Goal: Information Seeking & Learning: Learn about a topic

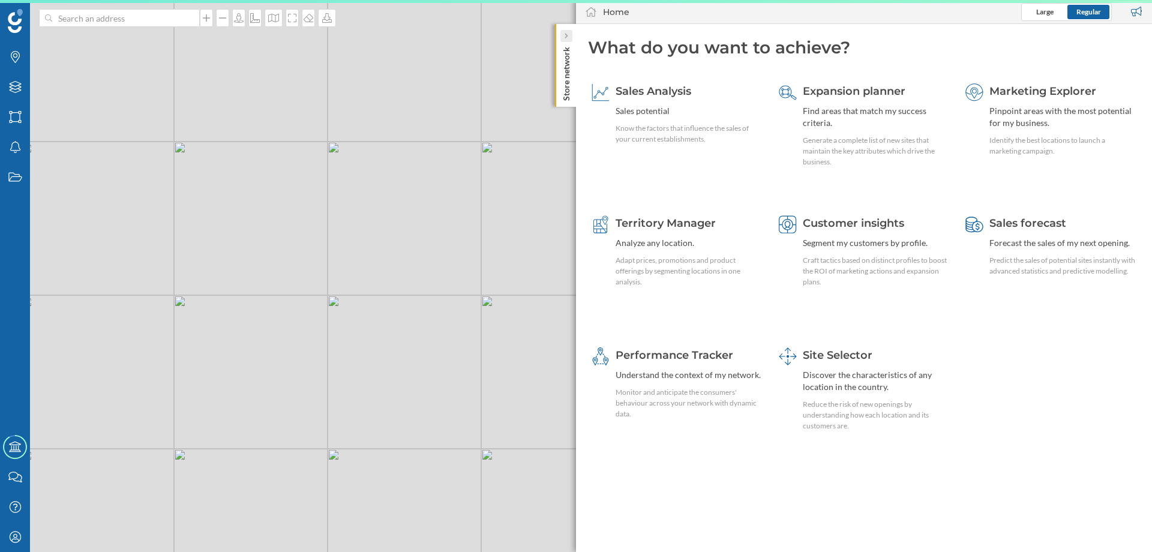
click at [569, 37] on div at bounding box center [566, 36] width 12 height 12
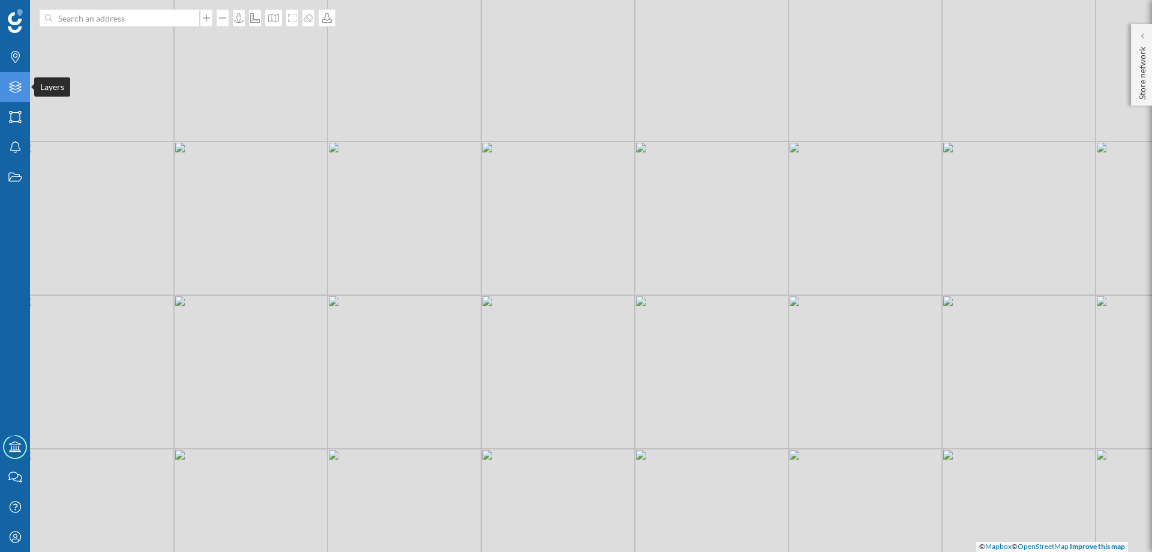
click at [22, 91] on icon "Layers" at bounding box center [15, 87] width 15 height 12
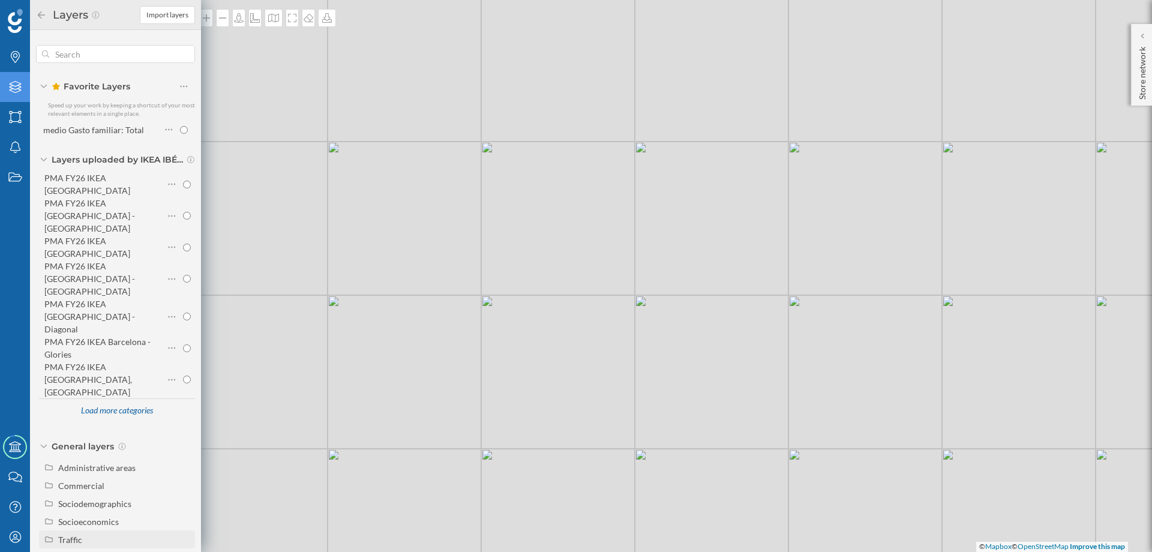
click at [67, 535] on div "Traffic" at bounding box center [70, 540] width 24 height 10
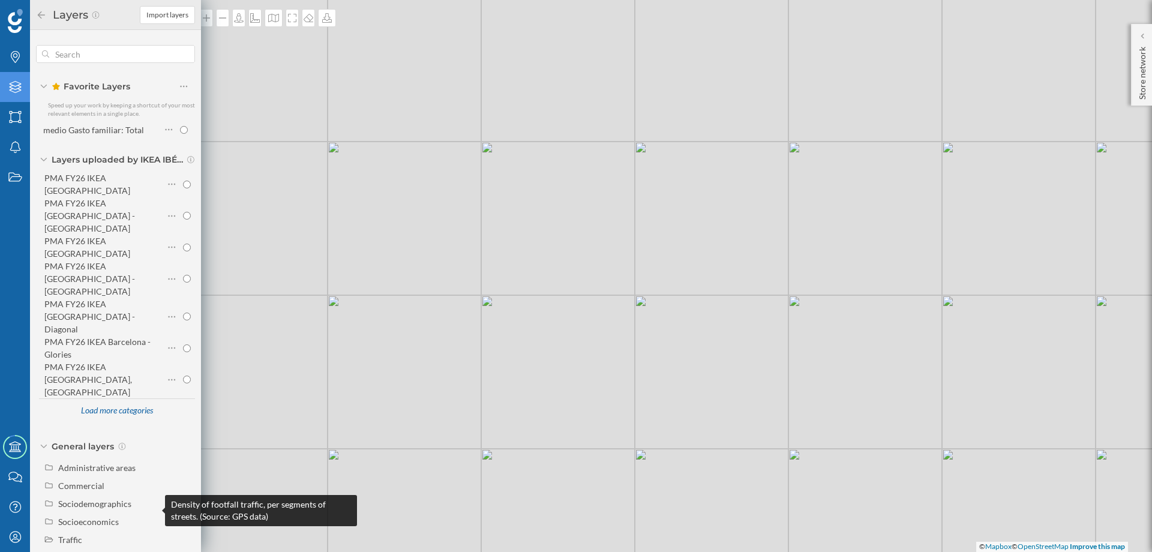
click at [186, 509] on div "Density of footfall traffic, per segments of streets. (Source: GPS data)" at bounding box center [261, 510] width 192 height 31
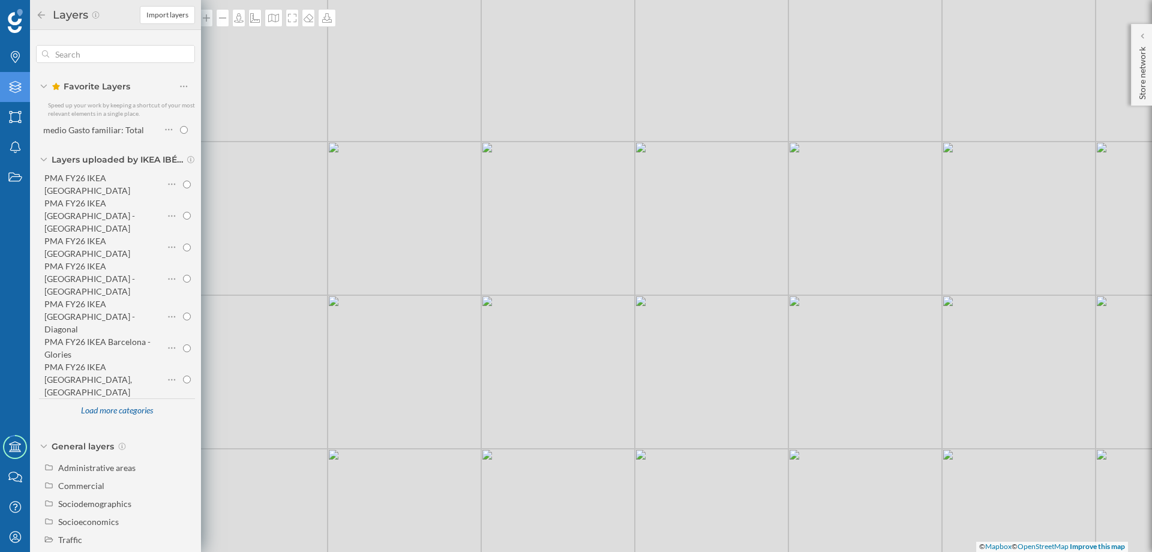
radio input "true"
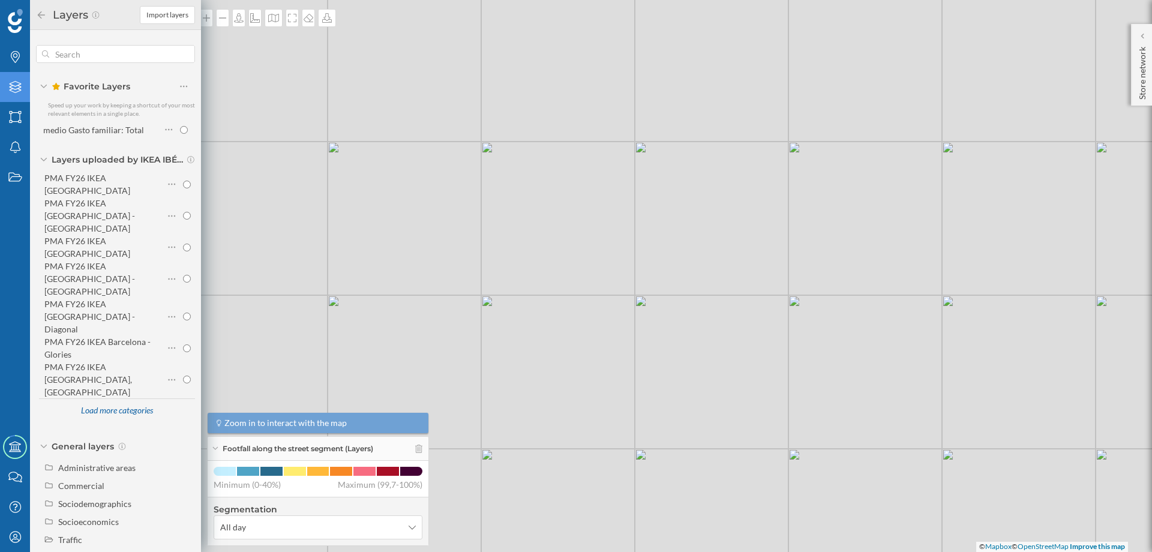
click at [380, 251] on div "© Mapbox © OpenStreetMap Improve this map" at bounding box center [576, 276] width 1152 height 552
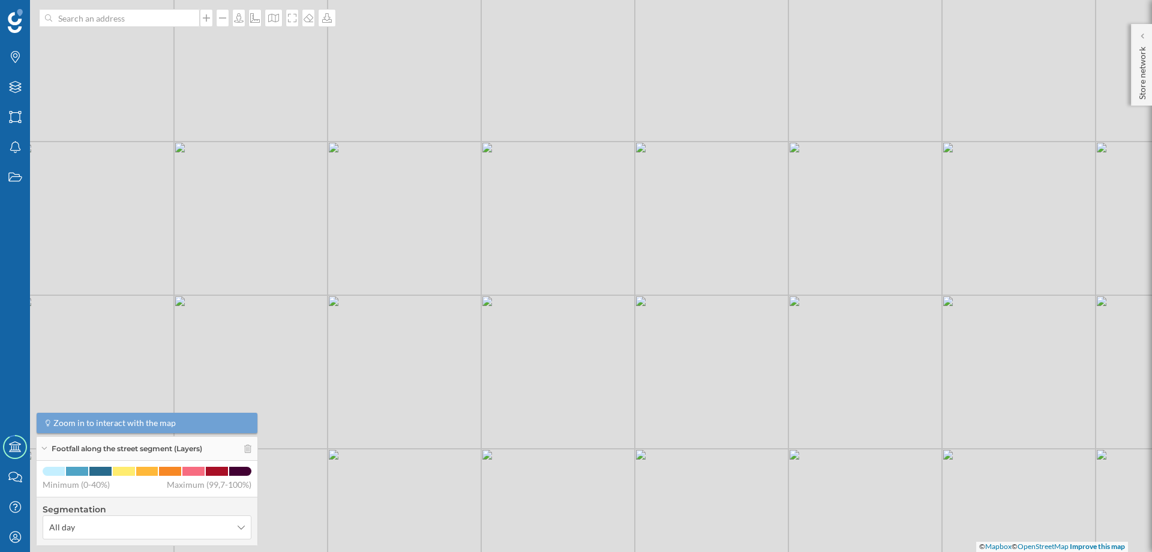
click at [394, 263] on div "© Mapbox © OpenStreetMap Improve this map" at bounding box center [576, 276] width 1152 height 552
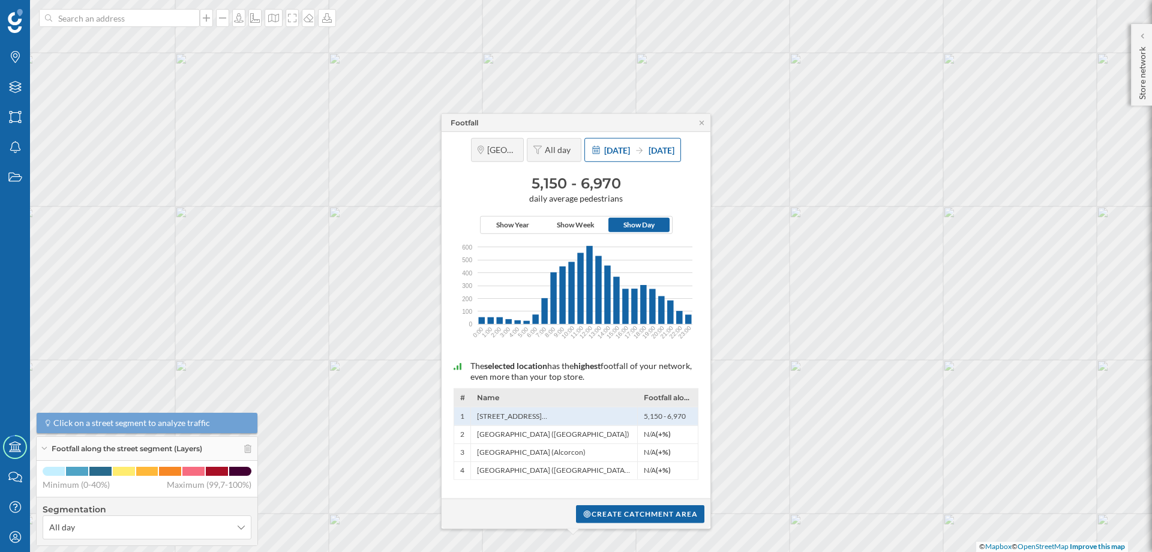
click at [611, 154] on span "[DATE]" at bounding box center [617, 150] width 26 height 10
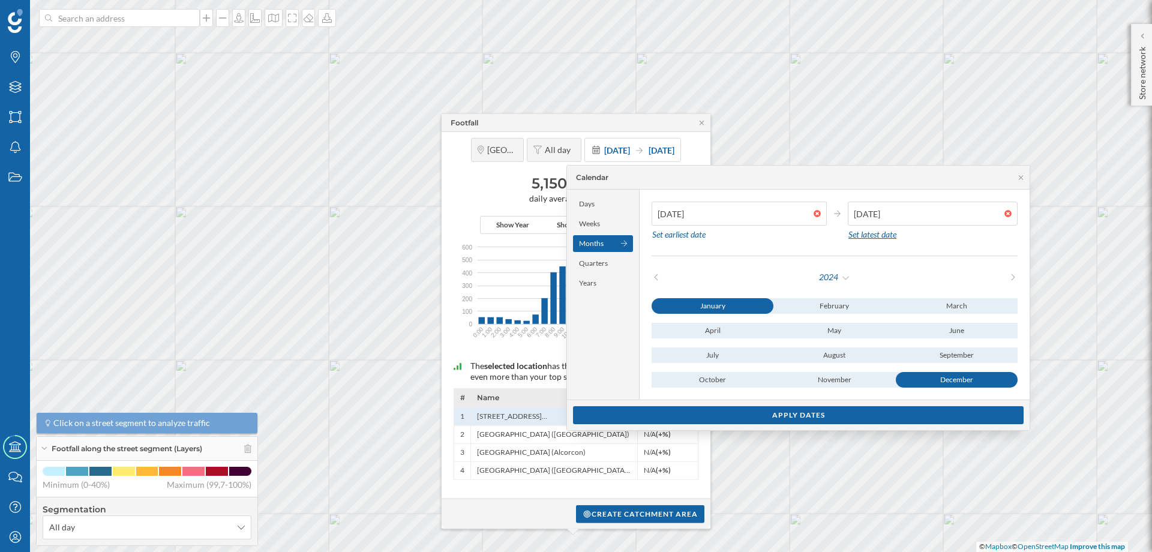
click at [878, 236] on div "Set latest date" at bounding box center [872, 235] width 49 height 18
type input "[DATE]"
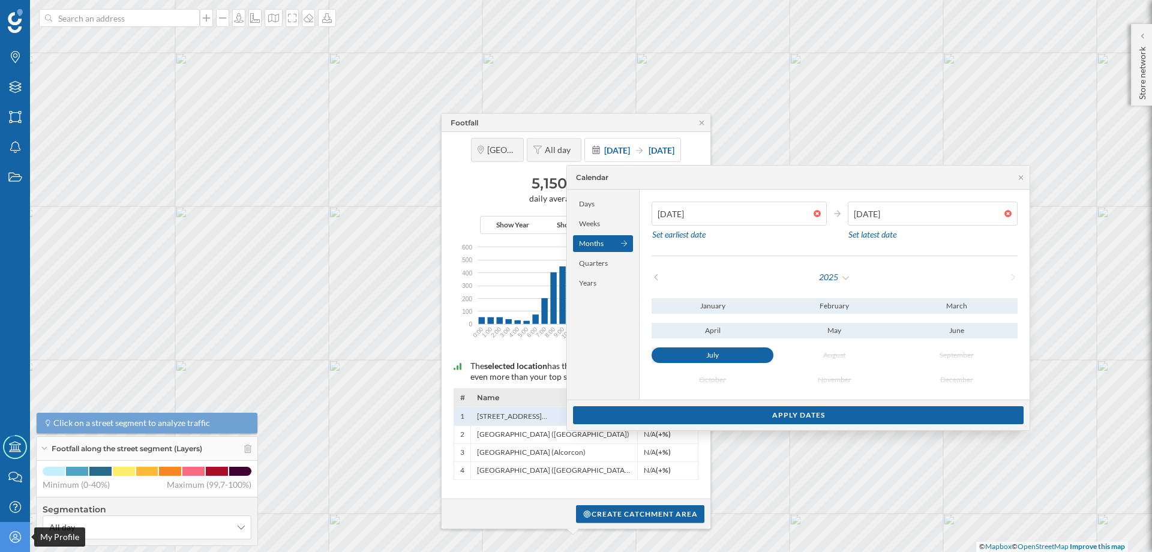
click at [19, 540] on icon at bounding box center [14, 536] width 11 height 11
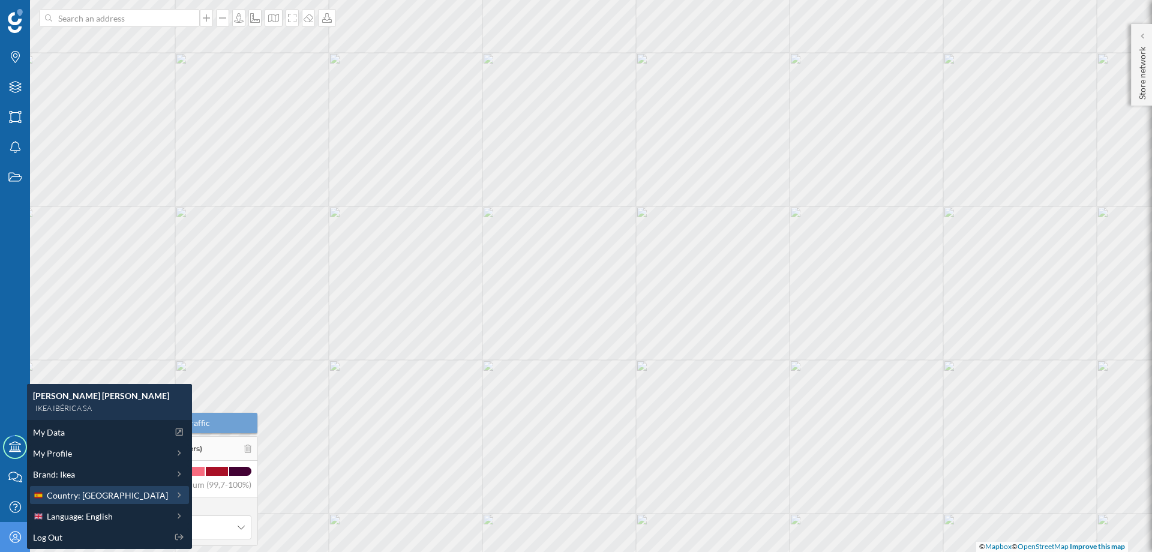
click at [68, 499] on span "Country: [GEOGRAPHIC_DATA]" at bounding box center [107, 495] width 121 height 13
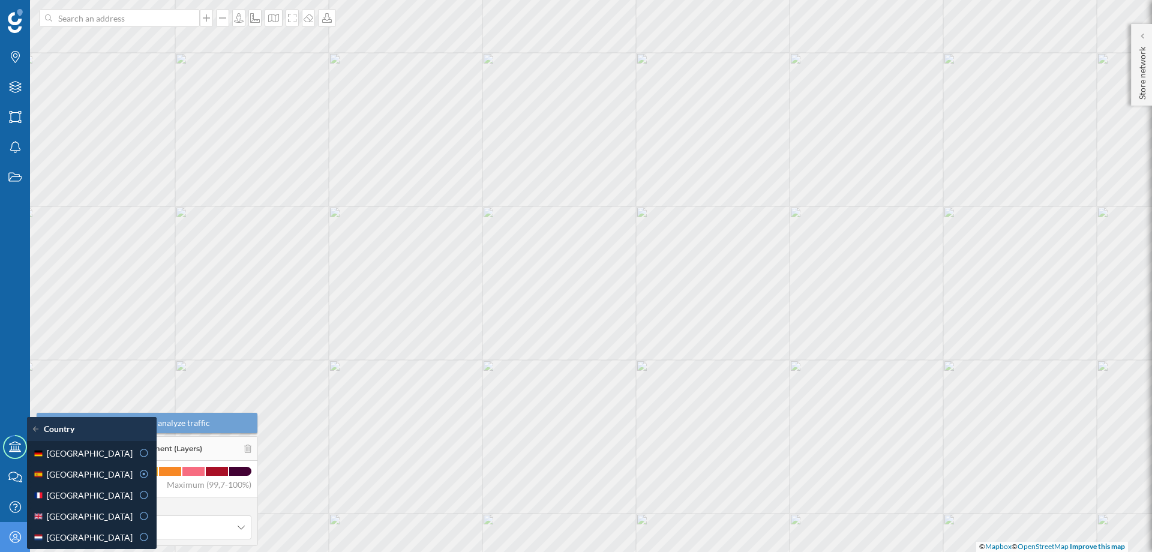
click at [68, 499] on span "[GEOGRAPHIC_DATA]" at bounding box center [90, 495] width 86 height 13
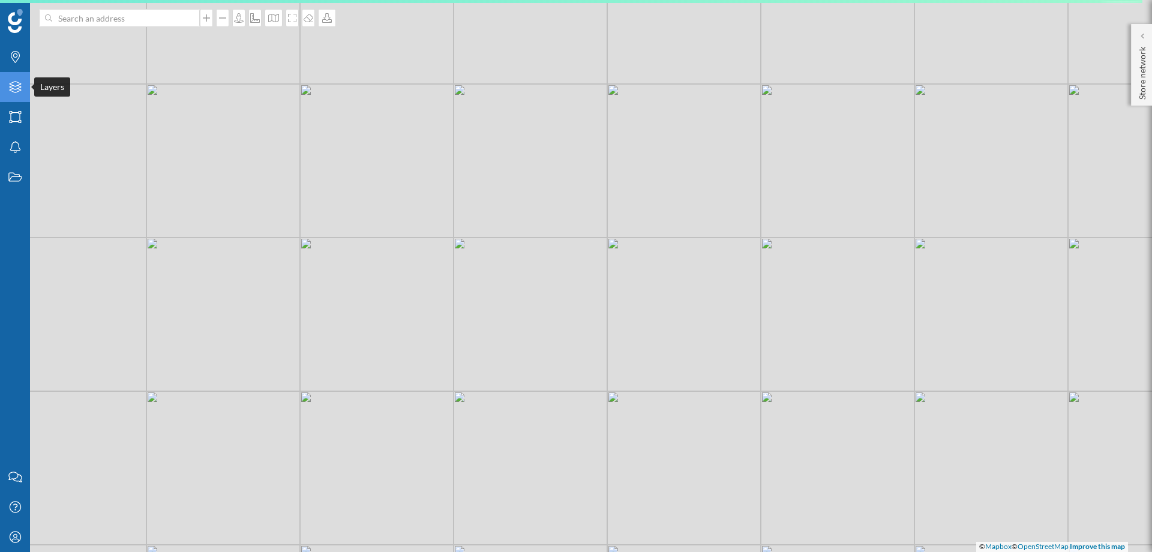
click at [17, 86] on icon at bounding box center [15, 87] width 12 height 12
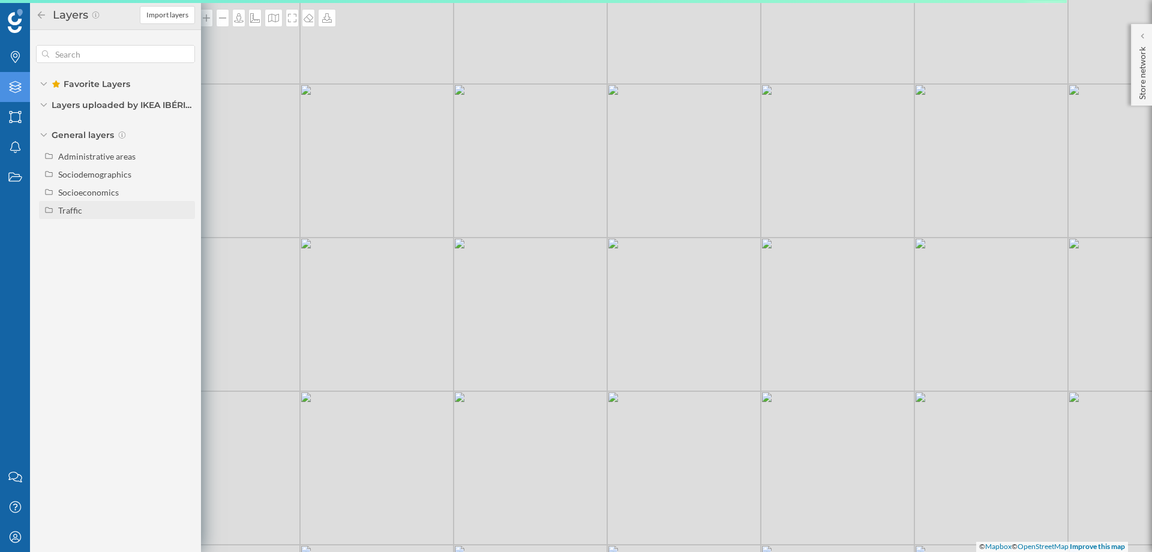
click at [70, 214] on div "Traffic" at bounding box center [70, 210] width 24 height 10
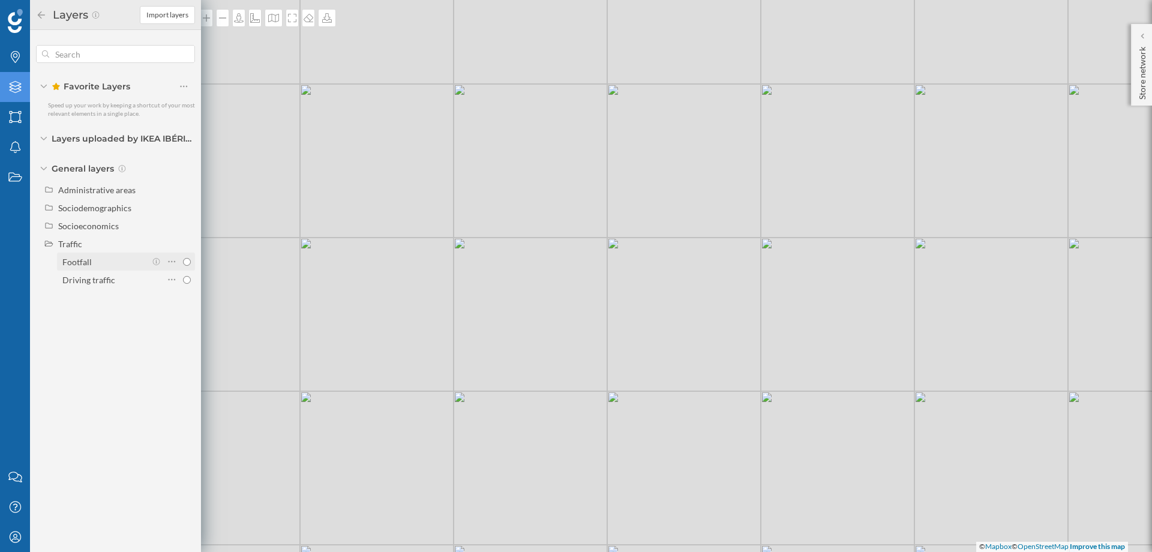
click at [188, 262] on input "Footfall" at bounding box center [187, 262] width 8 height 8
radio input "true"
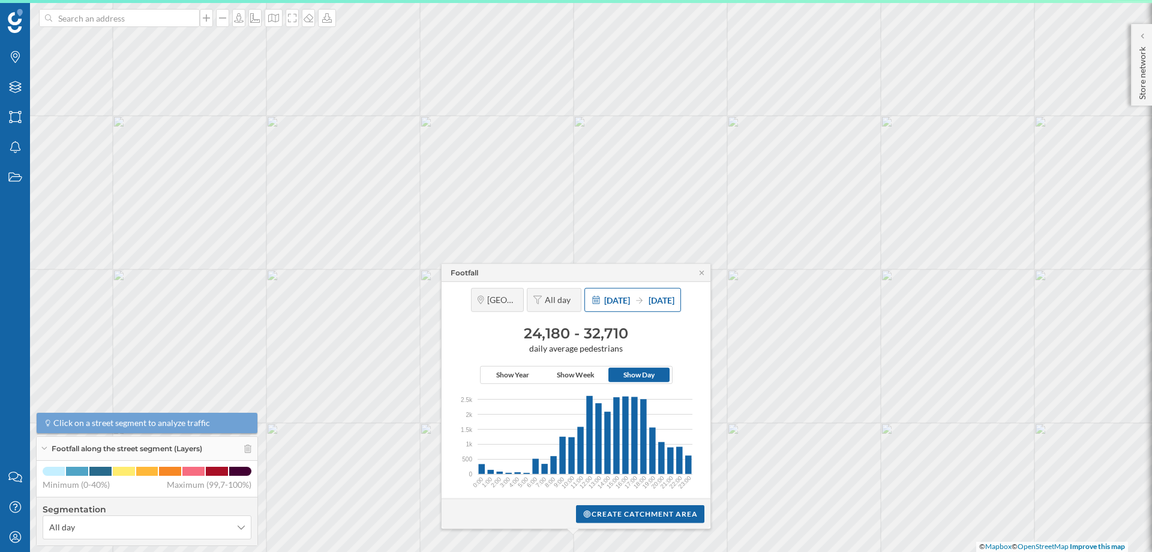
click at [622, 304] on span "[DATE]" at bounding box center [617, 300] width 26 height 10
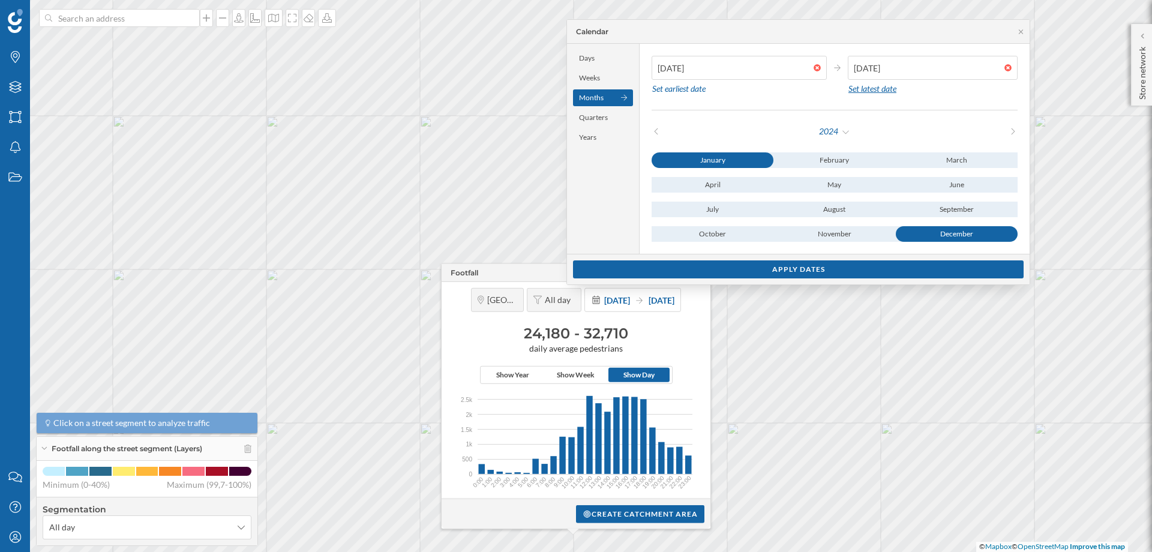
click at [879, 86] on div "Set latest date" at bounding box center [872, 89] width 49 height 18
type input "[DATE]"
